Goal: Information Seeking & Learning: Learn about a topic

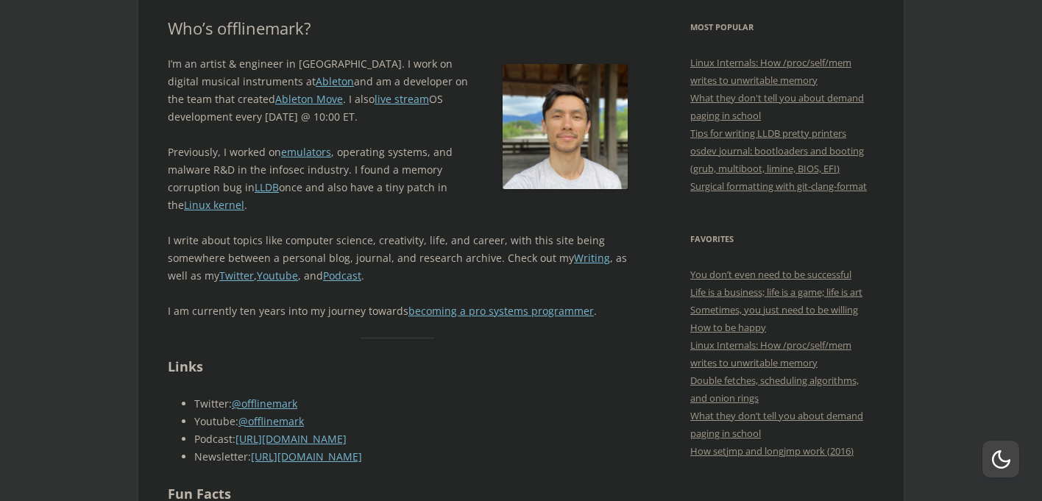
scroll to position [328, 0]
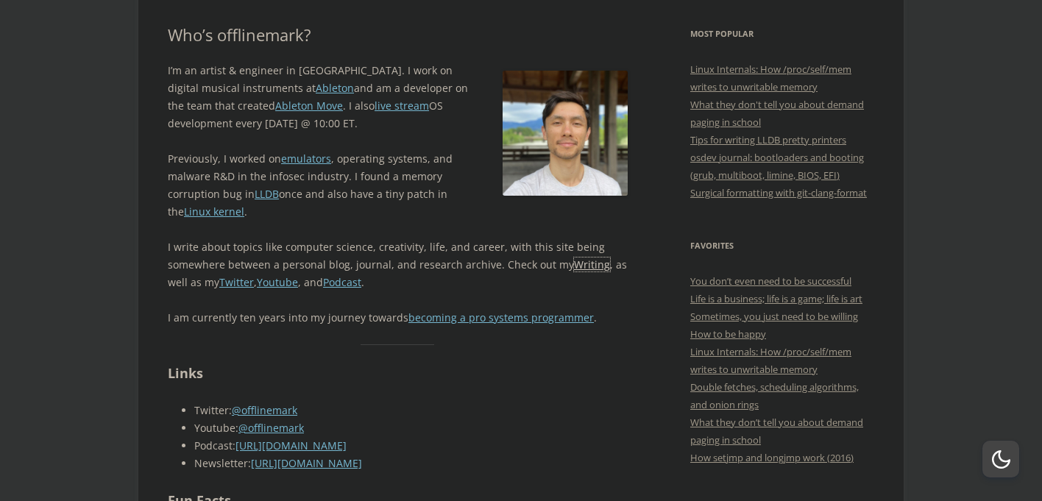
click at [583, 270] on link "Writing" at bounding box center [592, 265] width 36 height 14
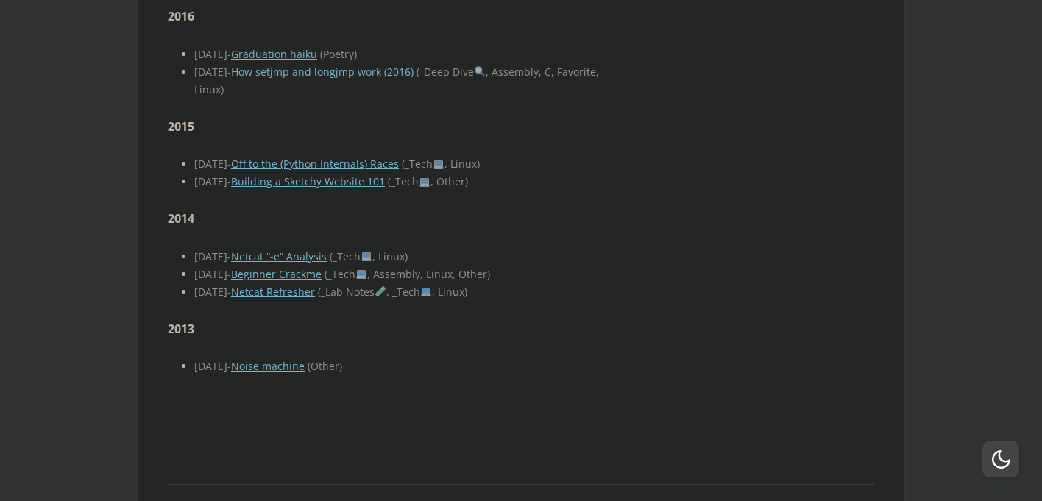
scroll to position [4993, 0]
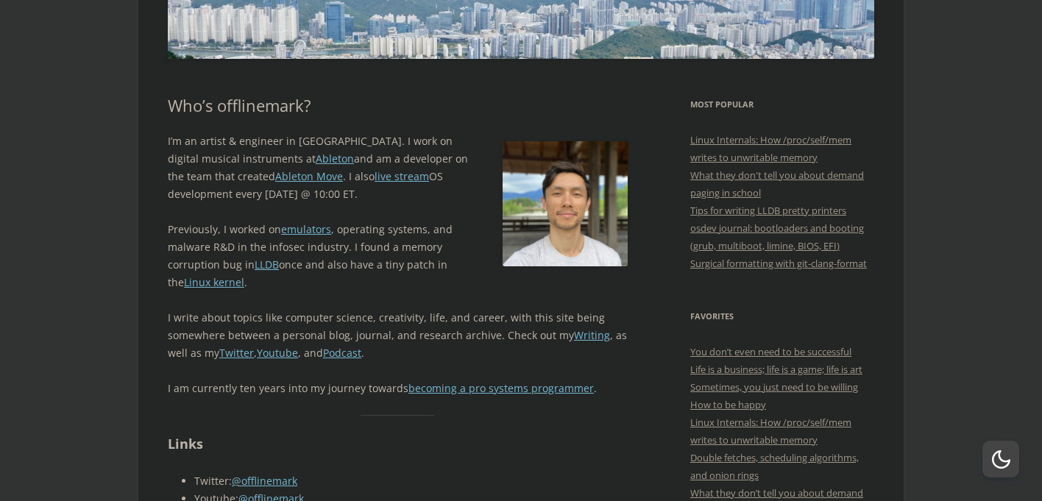
scroll to position [272, 0]
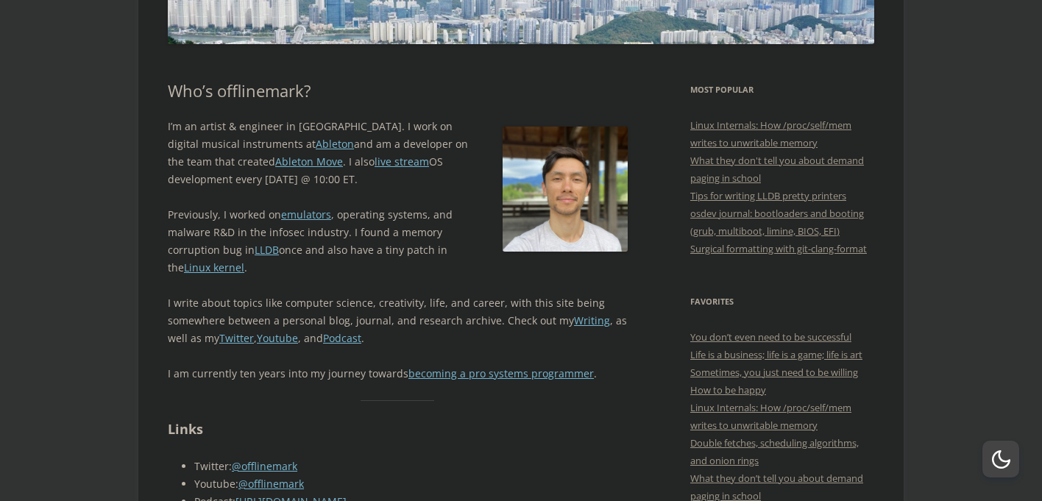
click at [254, 97] on h1 "Who’s offlinemark?" at bounding box center [398, 90] width 460 height 19
copy h1 "offlinemark"
